Goal: Task Accomplishment & Management: Manage account settings

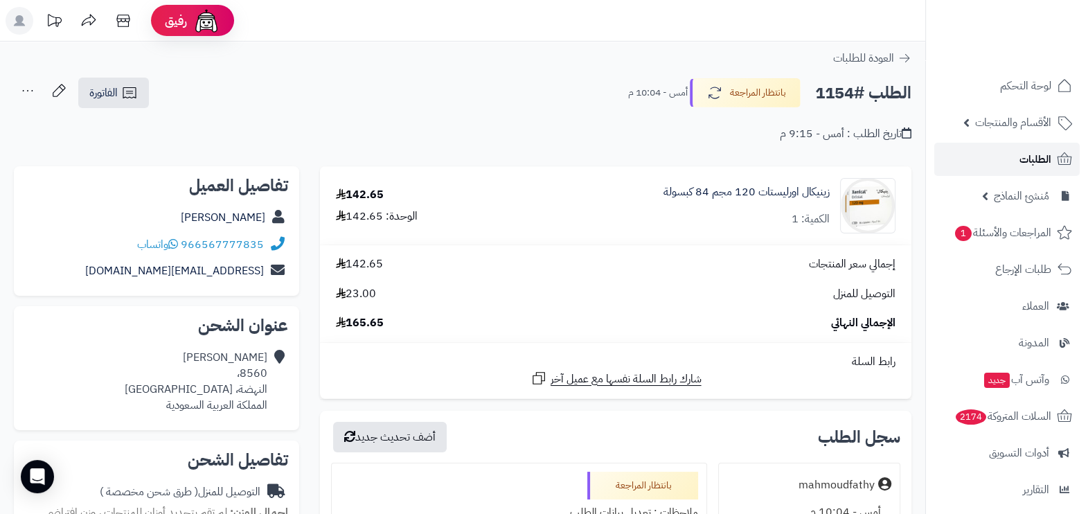
click at [1020, 159] on span "الطلبات" at bounding box center [1036, 159] width 32 height 19
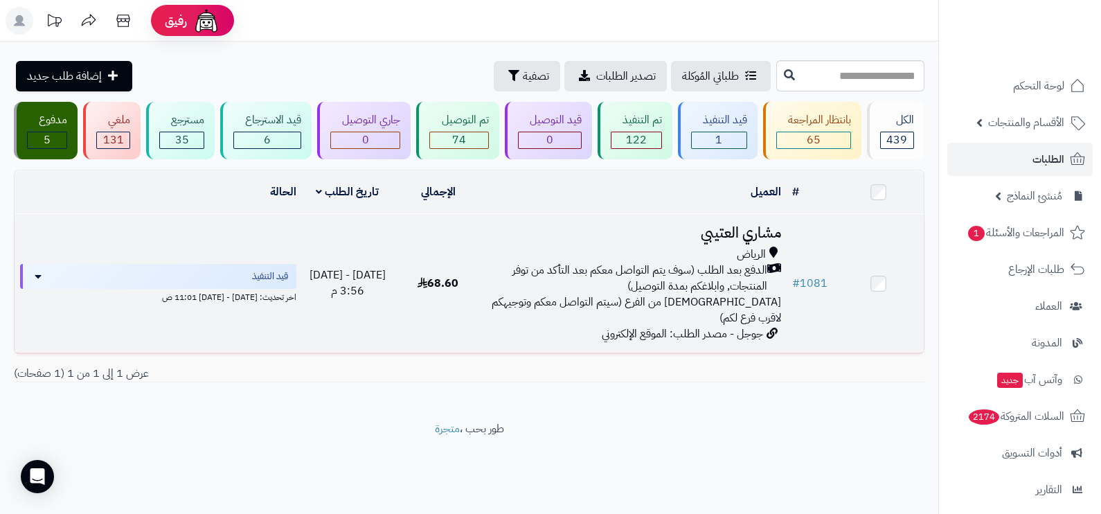
click at [659, 263] on span "الدفع بعد الطلب (سوف يتم التواصل معكم بعد التأكد من توفر المنتجات, وابلاغكم بمد…" at bounding box center [628, 279] width 278 height 32
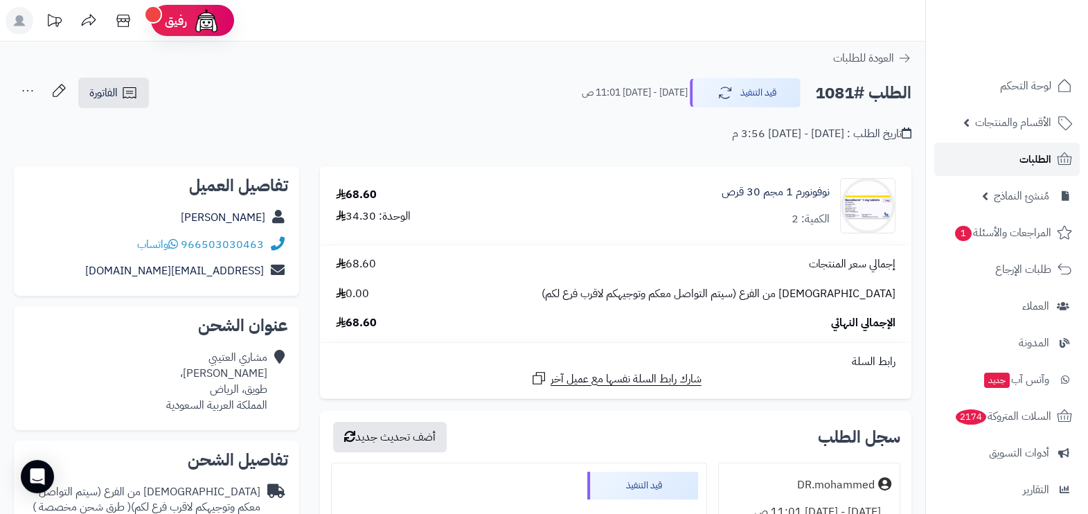
click at [982, 159] on link "الطلبات" at bounding box center [1006, 159] width 145 height 33
